Goal: Information Seeking & Learning: Learn about a topic

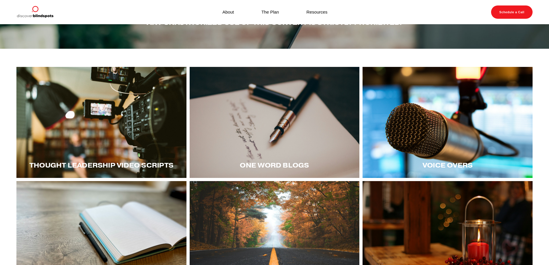
scroll to position [58, 0]
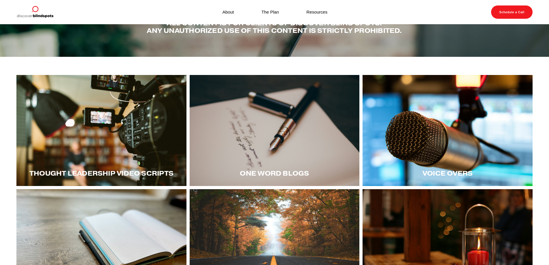
click at [135, 172] on span "Thought LEadership Video Scripts" at bounding box center [101, 173] width 144 height 8
click at [99, 125] on div at bounding box center [101, 130] width 170 height 111
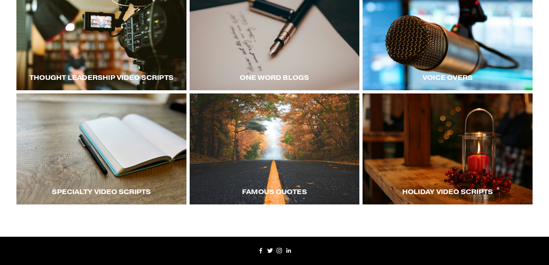
scroll to position [55, 0]
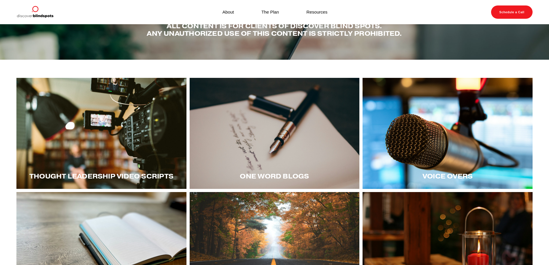
click at [454, 130] on div at bounding box center [448, 133] width 170 height 111
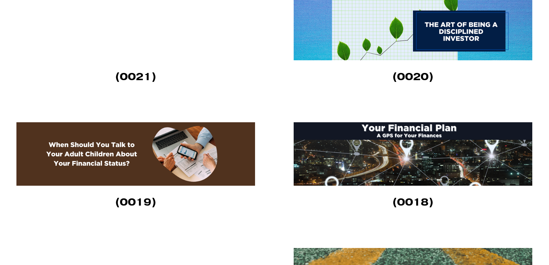
scroll to position [836, 0]
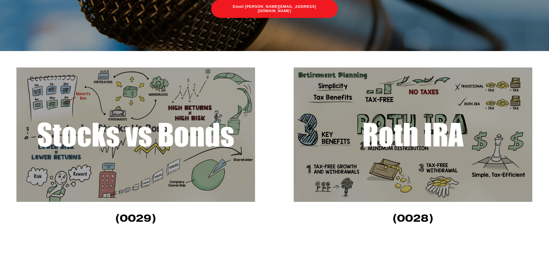
scroll to position [140, 0]
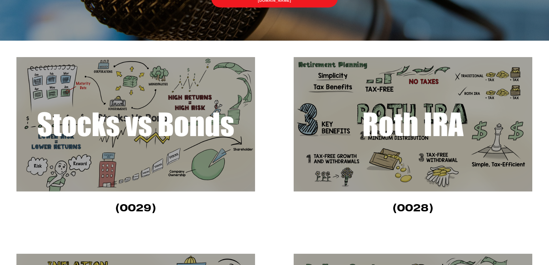
click at [141, 159] on img at bounding box center [135, 124] width 239 height 134
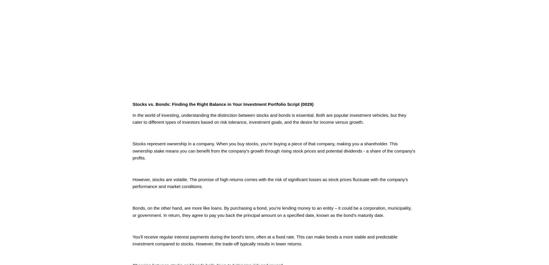
scroll to position [260, 0]
